Goal: Find specific page/section: Find specific page/section

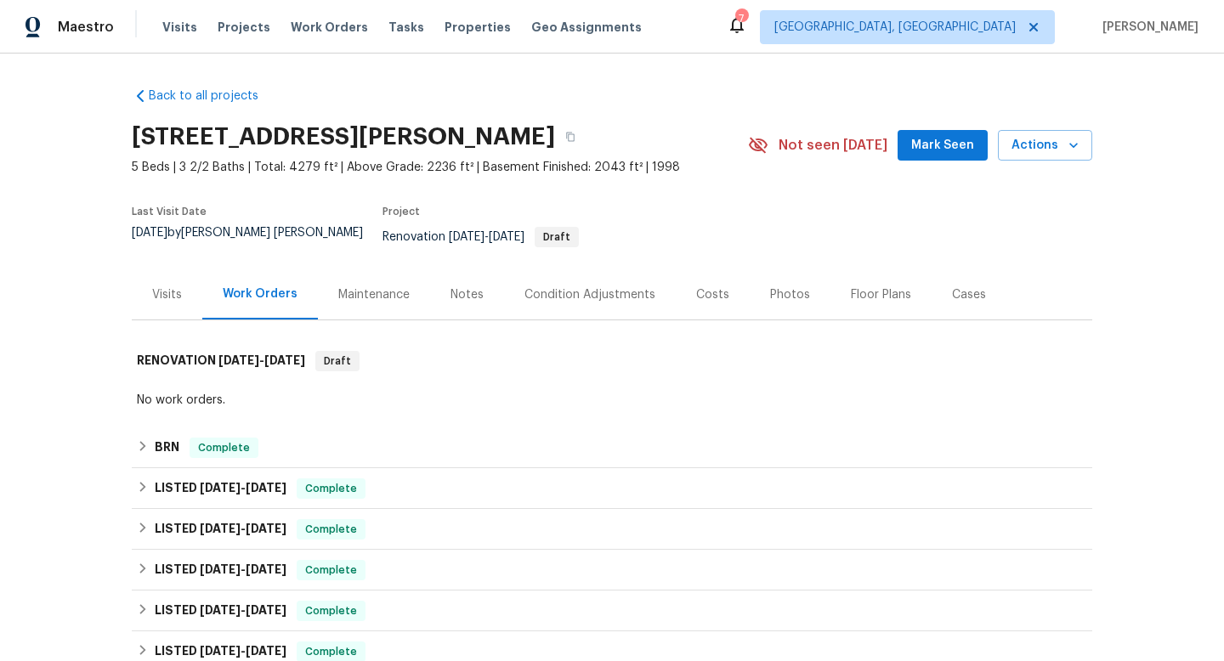
click at [396, 286] on div "Maintenance" at bounding box center [373, 294] width 71 height 17
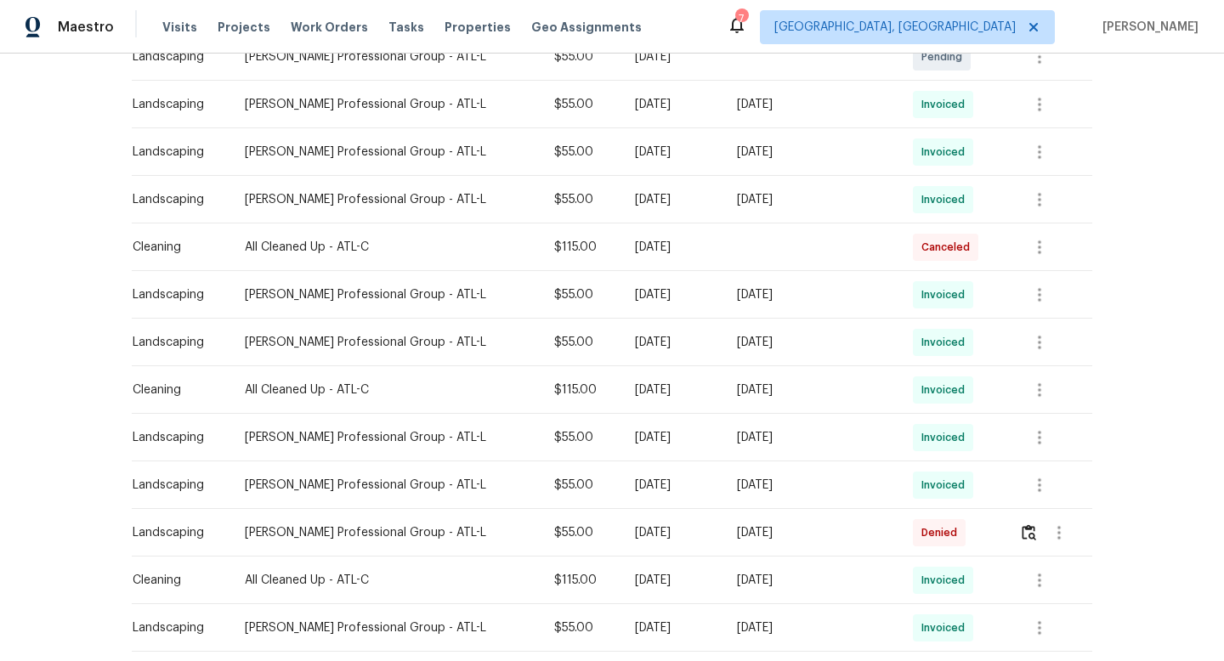
scroll to position [445, 0]
click at [699, 95] on icon "button" at bounding box center [1039, 103] width 20 height 20
click at [699, 95] on div at bounding box center [612, 330] width 1224 height 661
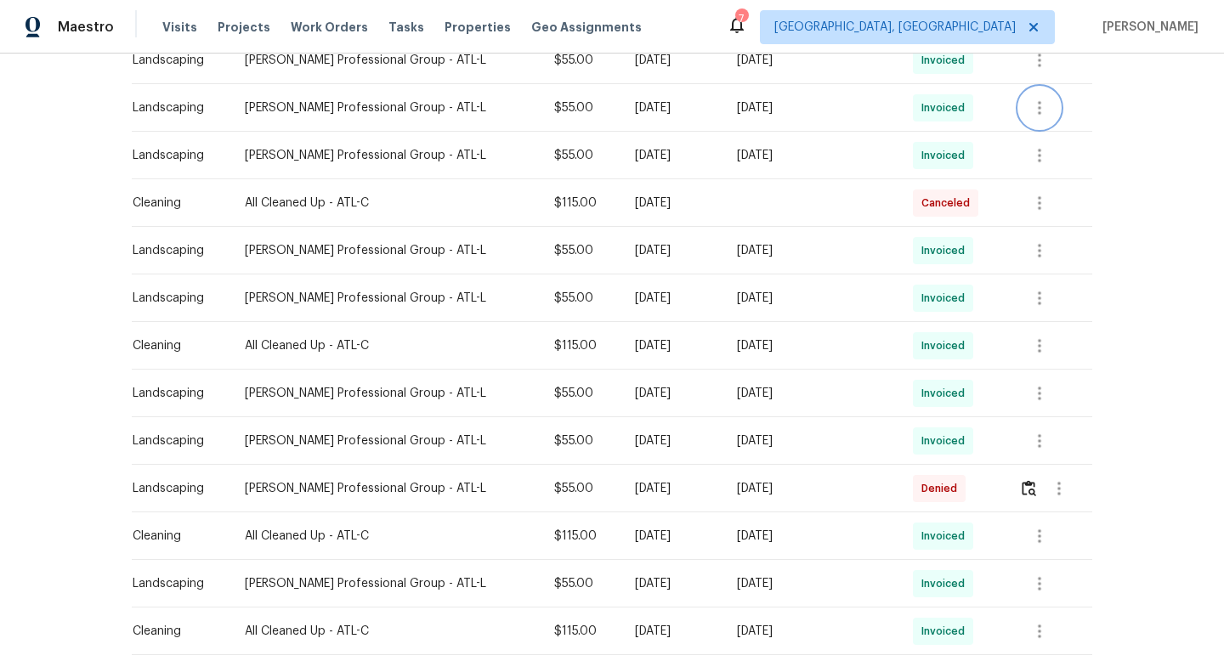
click at [699, 98] on icon "button" at bounding box center [1039, 108] width 20 height 20
click at [699, 124] on li "View details" at bounding box center [1076, 124] width 119 height 28
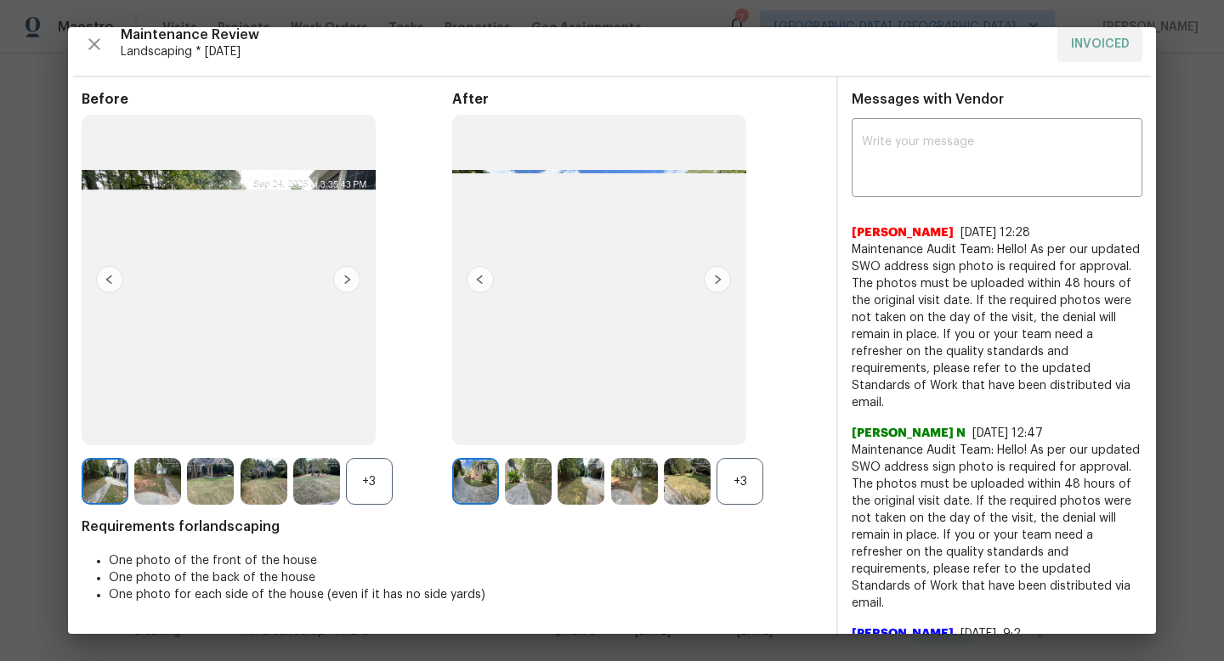
scroll to position [0, 0]
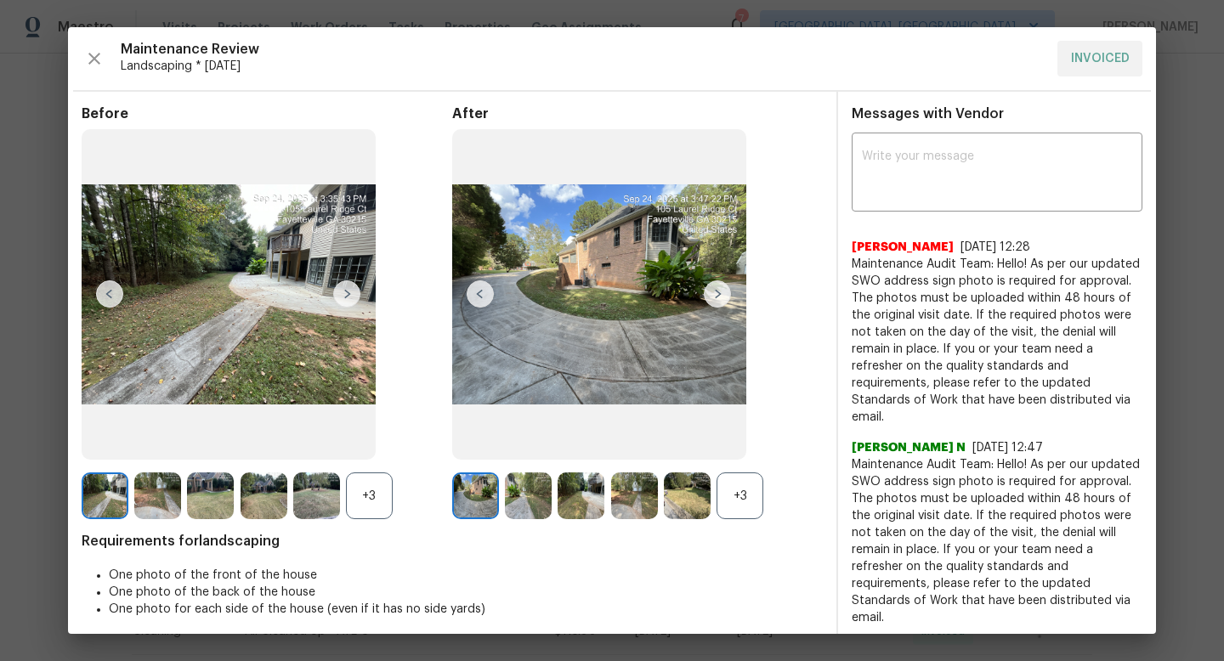
click at [699, 377] on div "+3" at bounding box center [739, 496] width 47 height 47
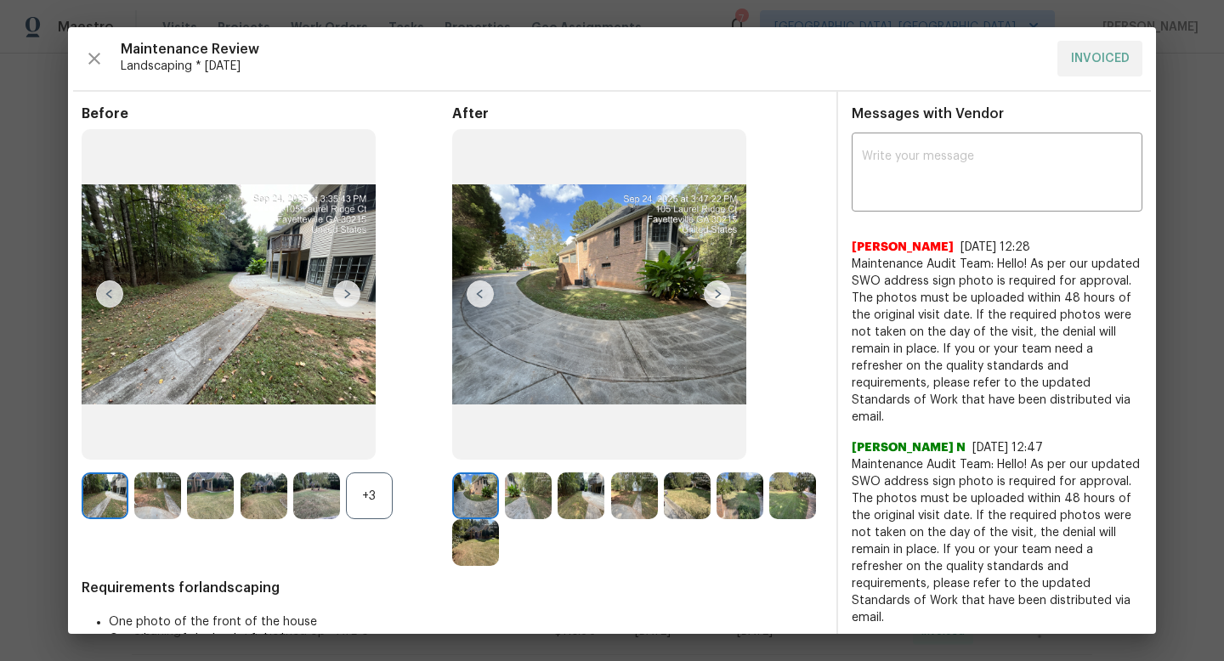
click at [362, 377] on div "+3" at bounding box center [369, 496] width 47 height 47
click at [159, 377] on img at bounding box center [157, 496] width 47 height 47
